Goal: Information Seeking & Learning: Compare options

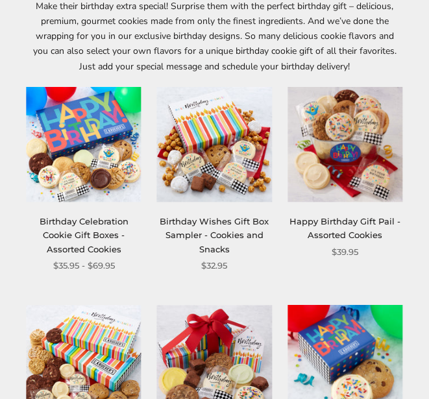
scroll to position [177, 0]
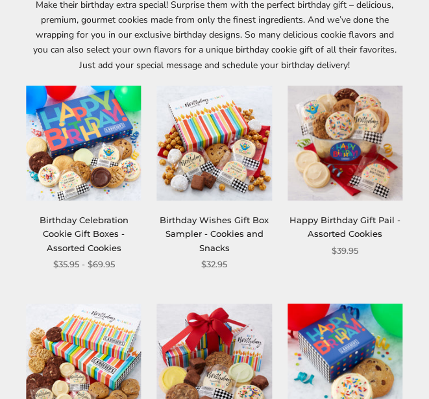
click at [97, 151] on img at bounding box center [84, 143] width 115 height 115
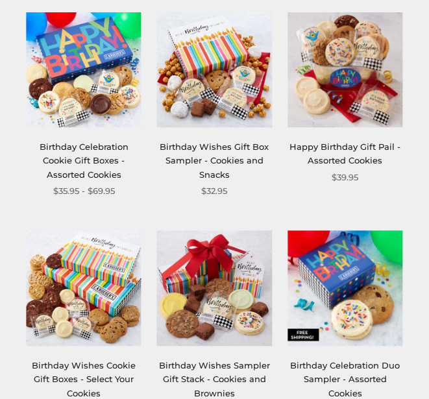
scroll to position [263, 0]
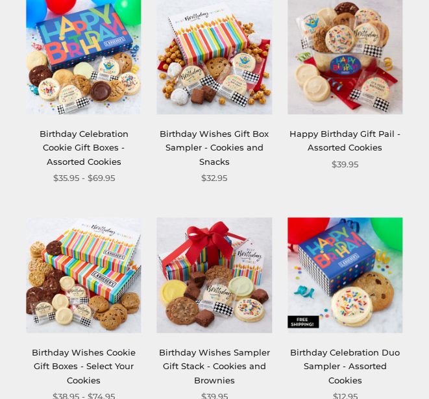
click at [225, 285] on img at bounding box center [214, 275] width 115 height 115
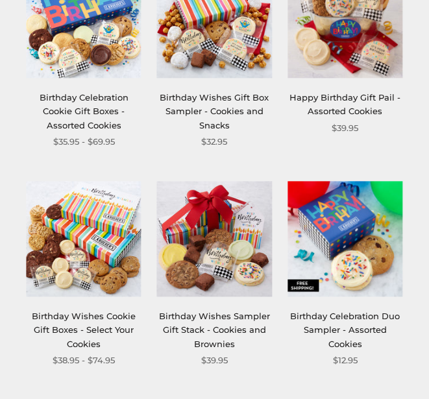
click at [95, 257] on img at bounding box center [84, 239] width 115 height 115
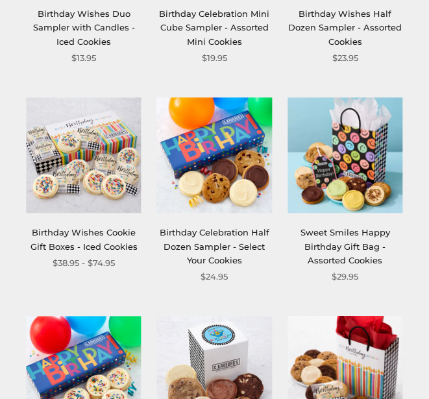
scroll to position [1043, 0]
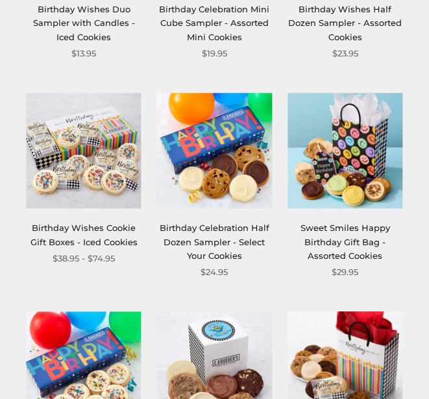
click at [91, 170] on img at bounding box center [84, 150] width 115 height 115
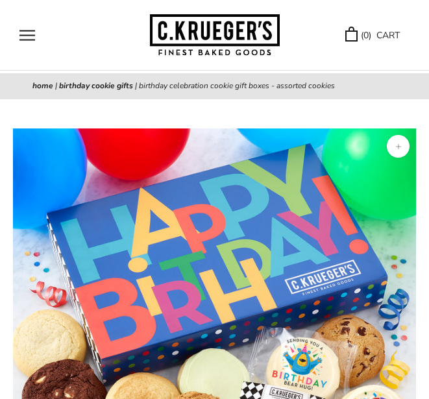
scroll to position [36, 0]
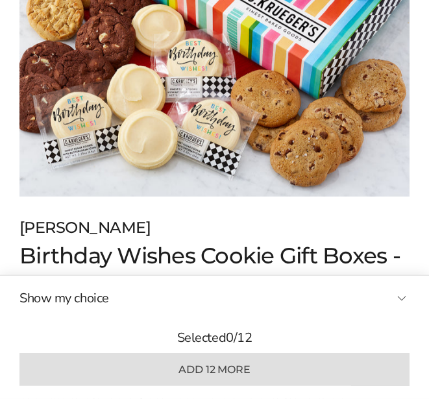
scroll to position [341, 0]
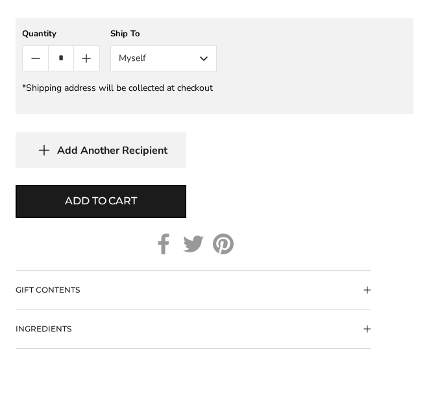
scroll to position [1211, 0]
